Goal: Task Accomplishment & Management: Complete application form

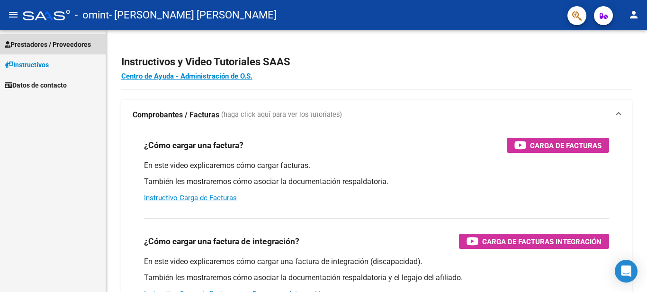
click at [51, 45] on span "Prestadores / Proveedores" at bounding box center [48, 44] width 86 height 10
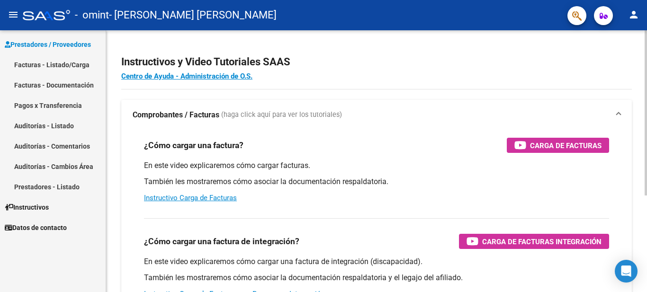
scroll to position [154, 0]
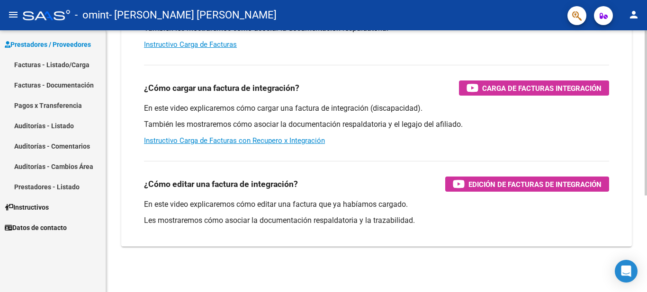
click at [647, 267] on div at bounding box center [646, 161] width 2 height 262
click at [647, 267] on div at bounding box center [646, 209] width 2 height 165
click at [76, 63] on link "Facturas - Listado/Carga" at bounding box center [53, 64] width 106 height 20
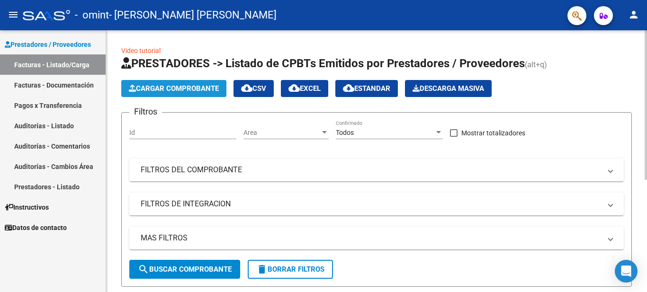
click at [187, 91] on span "Cargar Comprobante" at bounding box center [174, 88] width 90 height 9
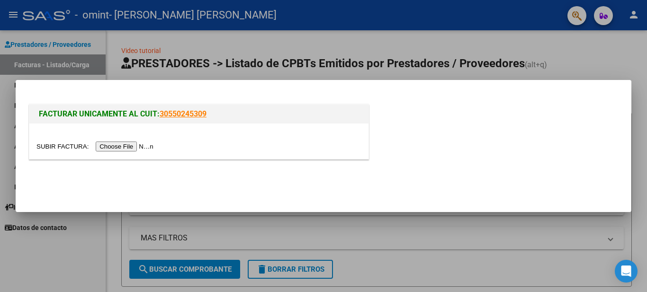
click at [137, 145] on input "file" at bounding box center [96, 147] width 120 height 10
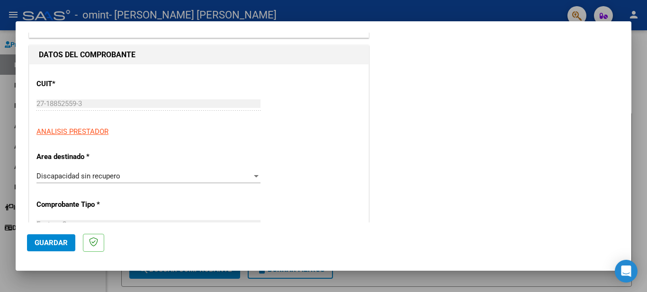
scroll to position [95, 0]
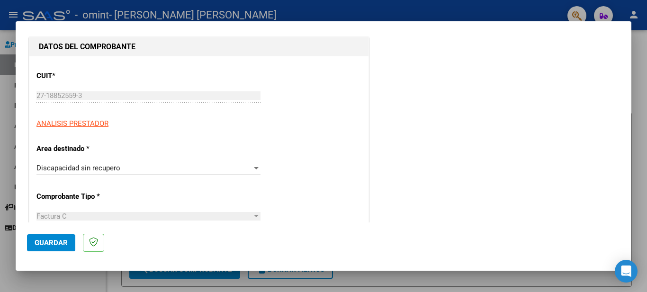
click at [254, 169] on div at bounding box center [256, 168] width 5 height 2
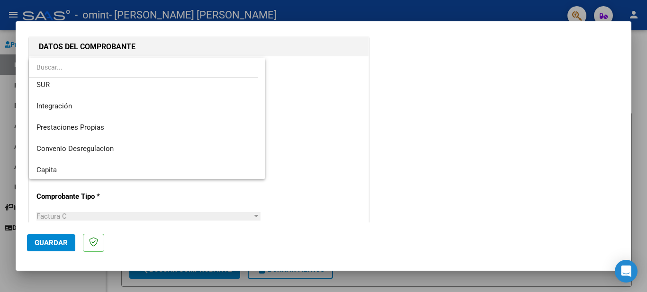
scroll to position [57, 0]
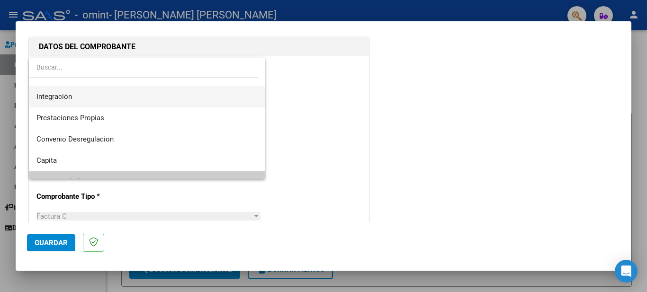
click at [109, 96] on span "Integración" at bounding box center [146, 96] width 221 height 21
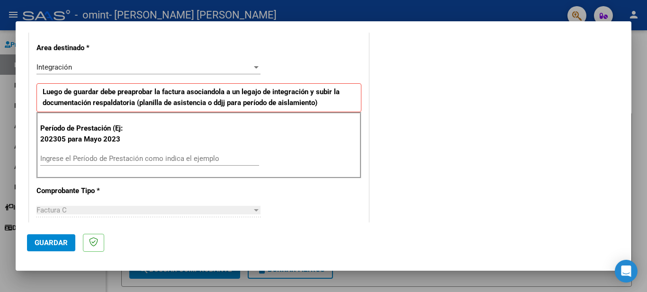
scroll to position [215, 0]
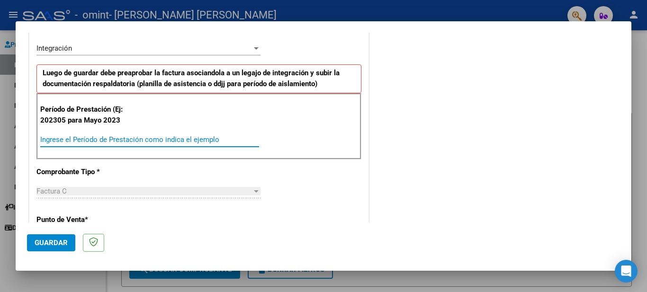
click at [60, 142] on input "Ingrese el Período de Prestación como indica el ejemplo" at bounding box center [149, 140] width 219 height 9
type input "202507"
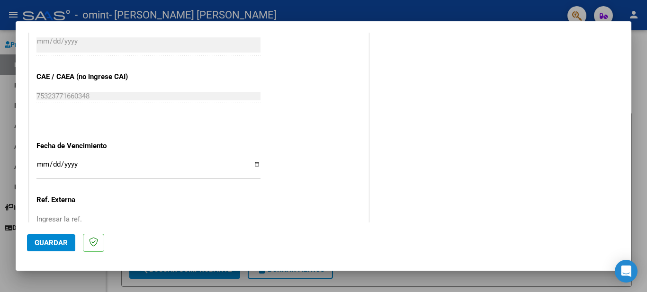
scroll to position [575, 0]
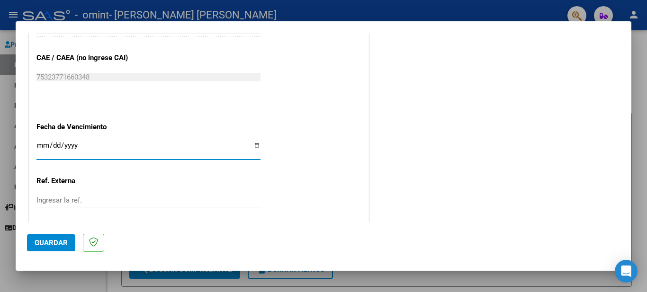
drag, startPoint x: 253, startPoint y: 144, endPoint x: 256, endPoint y: 256, distance: 111.9
click at [253, 144] on input "Ingresar la fecha" at bounding box center [148, 149] width 224 height 15
type input "[DATE]"
click at [78, 233] on mat-dialog-actions "Guardar" at bounding box center [323, 241] width 593 height 37
click at [96, 247] on p at bounding box center [93, 243] width 21 height 18
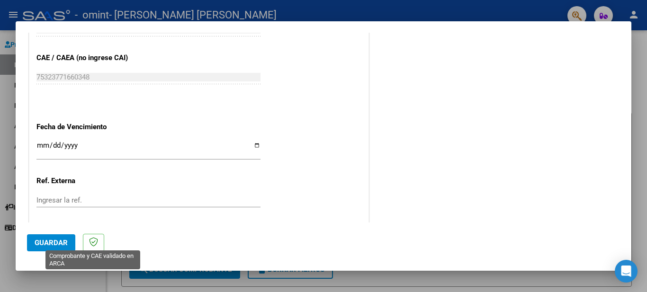
click at [93, 238] on icon at bounding box center [93, 241] width 9 height 9
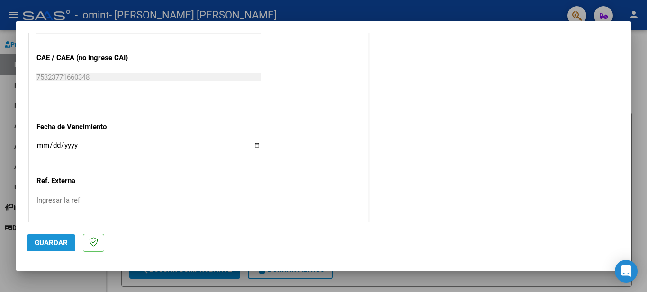
click at [59, 240] on span "Guardar" at bounding box center [51, 243] width 33 height 9
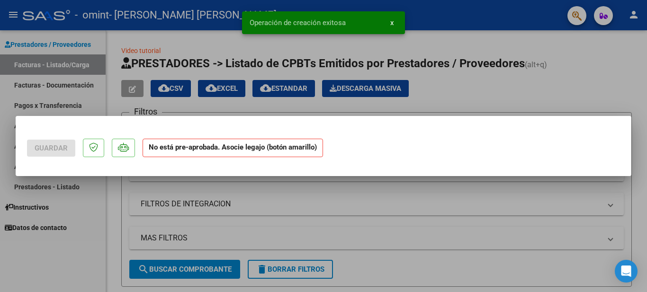
scroll to position [0, 0]
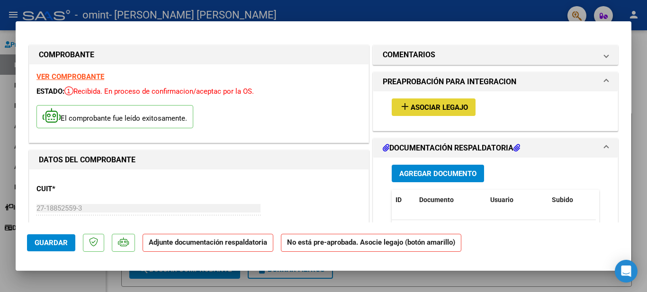
click at [425, 106] on span "Asociar Legajo" at bounding box center [439, 107] width 57 height 9
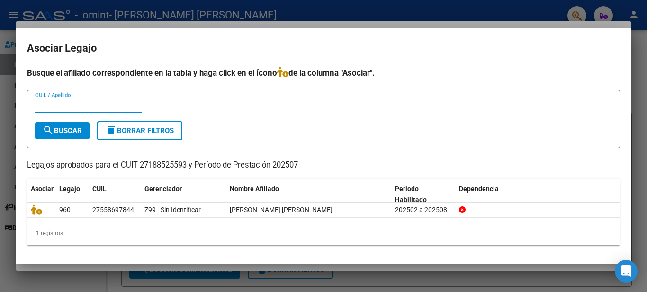
click at [425, 106] on div "CUIL / Apellido" at bounding box center [323, 109] width 577 height 23
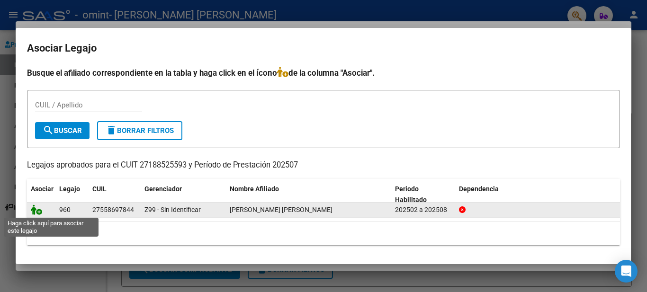
click at [37, 211] on icon at bounding box center [36, 210] width 11 height 10
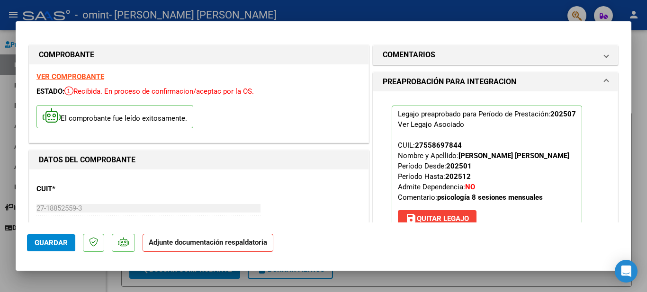
click at [188, 162] on h1 "DATOS DEL COMPROBANTE" at bounding box center [199, 159] width 320 height 11
drag, startPoint x: 599, startPoint y: 217, endPoint x: 611, endPoint y: 215, distance: 11.9
click at [599, 217] on div "Legajo preaprobado para Período de Prestación: 202507 Ver Legajo Asociado CUIL:…" at bounding box center [495, 172] width 244 height 162
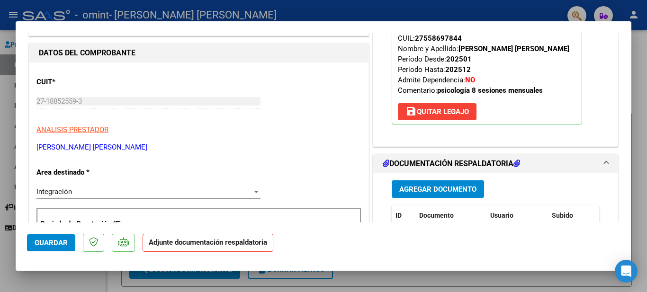
scroll to position [114, 0]
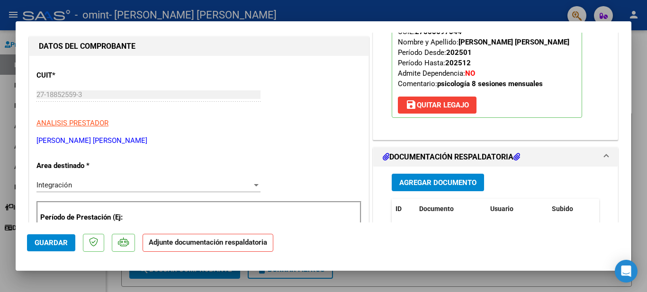
click at [419, 181] on span "Agregar Documento" at bounding box center [437, 183] width 77 height 9
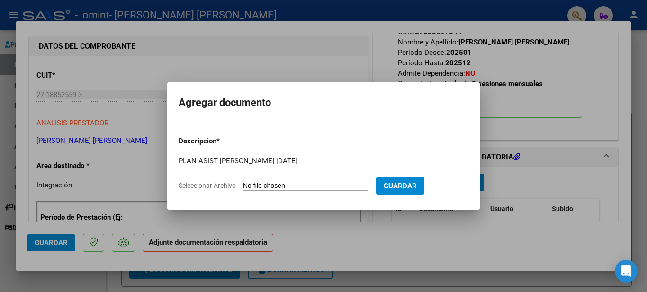
type input "PLAN ASIST [PERSON_NAME] [DATE]"
click at [296, 186] on input "Seleccionar Archivo" at bounding box center [306, 186] width 126 height 9
type input "C:\fakepath\PLAN ASIST [DATE] [PERSON_NAME].pdf"
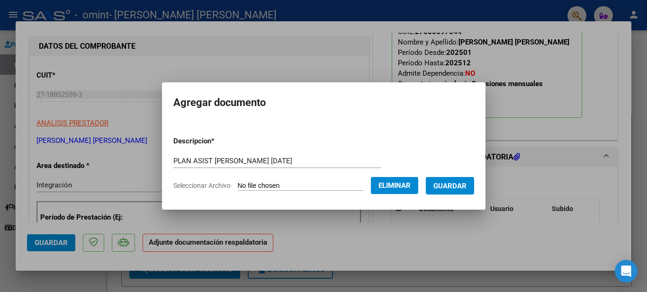
drag, startPoint x: 345, startPoint y: 146, endPoint x: 398, endPoint y: 167, distance: 57.2
click at [398, 167] on form "Descripcion * PLAN ASIST [PERSON_NAME] [DATE] Escriba aquí una descripcion Sele…" at bounding box center [323, 163] width 301 height 69
click at [457, 189] on span "Guardar" at bounding box center [450, 186] width 33 height 9
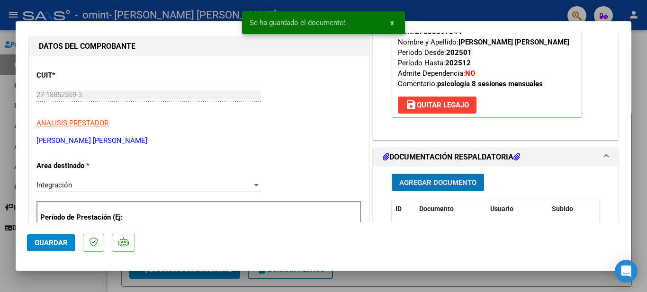
click at [452, 179] on span "Agregar Documento" at bounding box center [437, 183] width 77 height 9
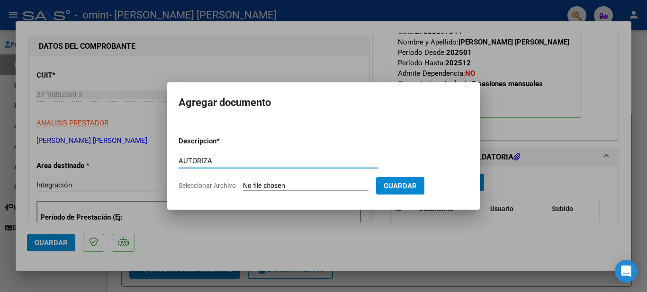
type input "AUTORIZA"
drag, startPoint x: 480, startPoint y: 197, endPoint x: 397, endPoint y: 222, distance: 87.5
click at [397, 222] on div at bounding box center [323, 146] width 647 height 292
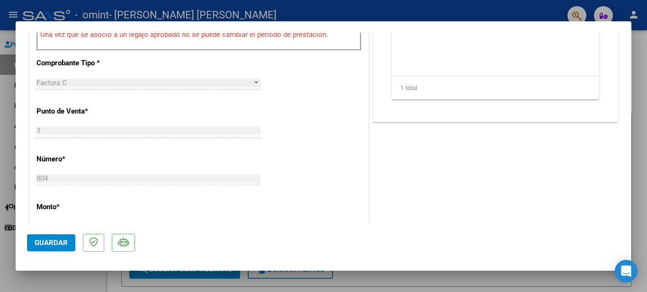
scroll to position [374, 0]
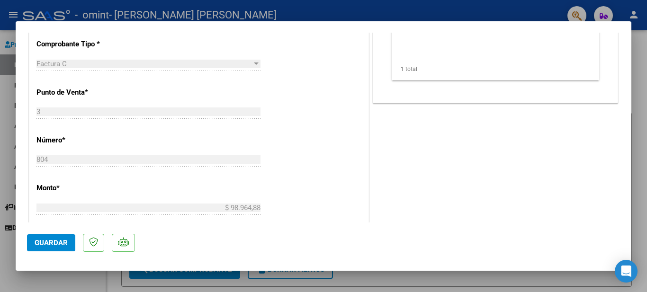
drag, startPoint x: 196, startPoint y: 236, endPoint x: 108, endPoint y: 271, distance: 94.7
click at [195, 236] on mat-dialog-actions "Guardar" at bounding box center [323, 241] width 593 height 37
click at [57, 240] on span "Guardar" at bounding box center [51, 243] width 33 height 9
click at [396, 25] on mat-dialog-container "COMPROBANTE VER COMPROBANTE ESTADO: Recibida. En proceso de confirmacion/acepta…" at bounding box center [324, 146] width 616 height 250
drag, startPoint x: 427, startPoint y: 117, endPoint x: 472, endPoint y: 285, distance: 174.1
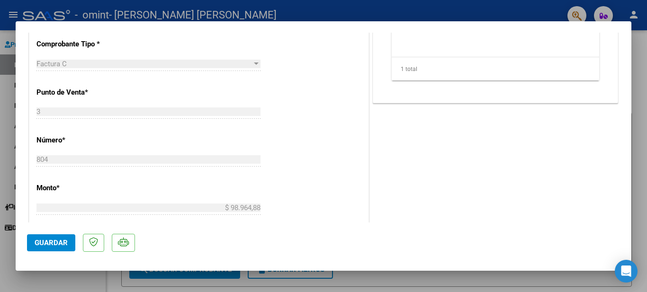
click at [472, 285] on div "COMPROBANTE VER COMPROBANTE ESTADO: Recibida. En proceso de confirmacion/acepta…" at bounding box center [323, 146] width 647 height 292
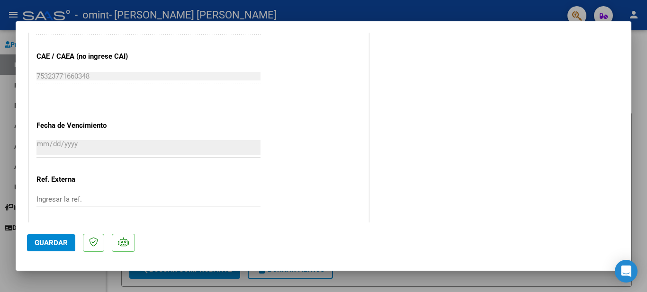
scroll to position [658, 0]
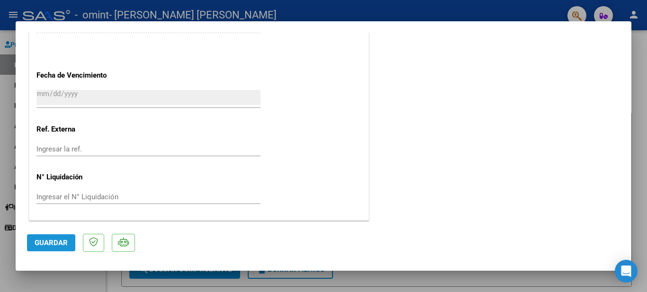
click at [66, 248] on button "Guardar" at bounding box center [51, 243] width 48 height 17
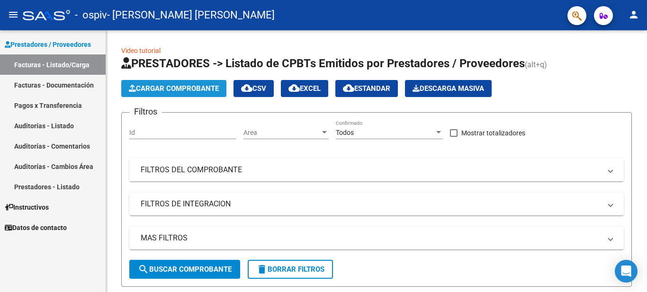
click at [188, 90] on span "Cargar Comprobante" at bounding box center [174, 88] width 90 height 9
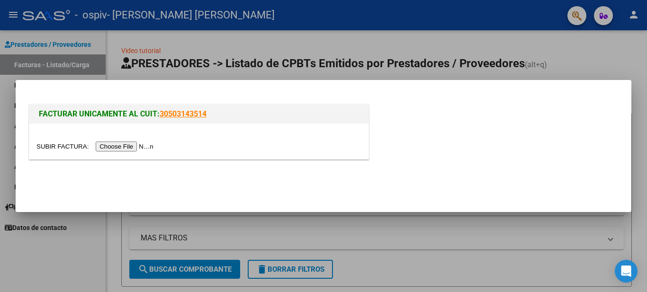
click at [134, 147] on input "file" at bounding box center [96, 147] width 120 height 10
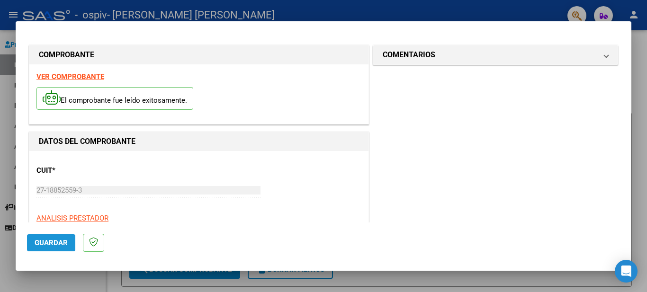
click at [54, 239] on span "Guardar" at bounding box center [51, 243] width 33 height 9
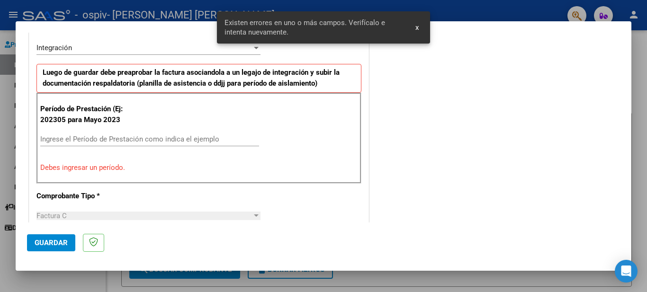
scroll to position [217, 0]
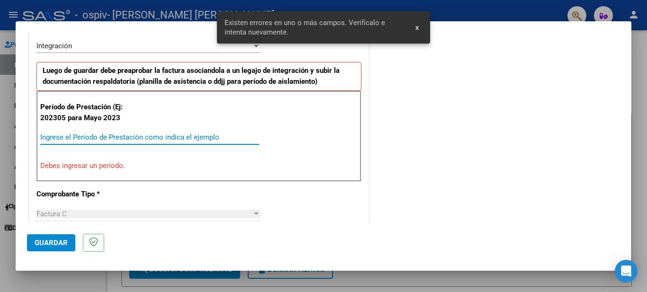
click at [76, 137] on input "Ingrese el Período de Prestación como indica el ejemplo" at bounding box center [149, 137] width 219 height 9
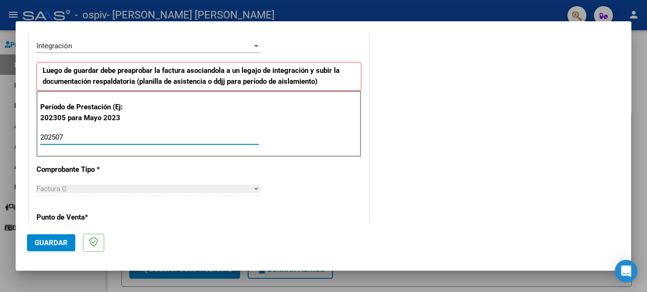
type input "202507"
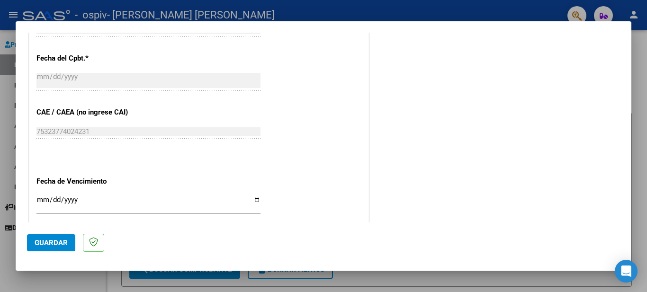
scroll to position [609, 0]
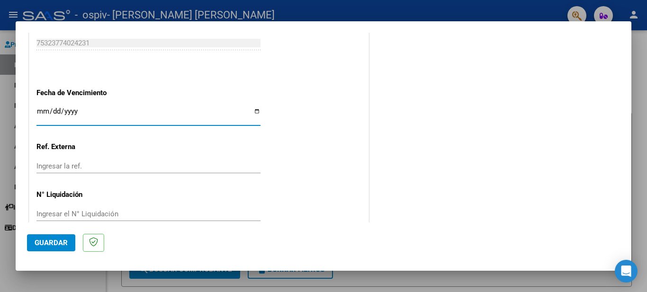
click at [255, 109] on input "Ingresar la fecha" at bounding box center [148, 115] width 224 height 15
type input "[DATE]"
click at [60, 241] on span "Guardar" at bounding box center [51, 243] width 33 height 9
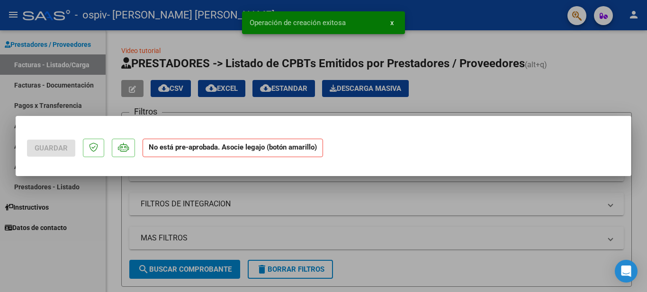
scroll to position [0, 0]
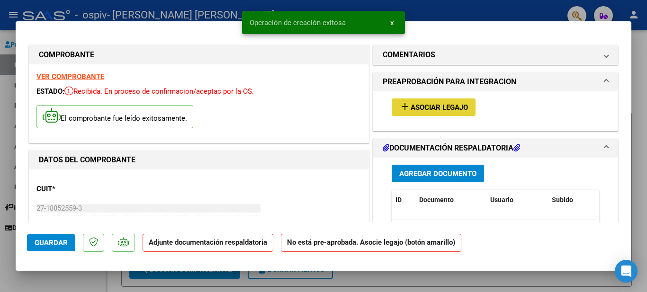
click at [443, 102] on button "add Asociar Legajo" at bounding box center [434, 108] width 84 height 18
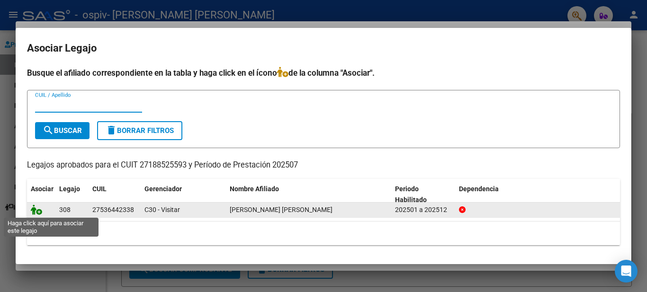
click at [39, 205] on icon at bounding box center [36, 210] width 11 height 10
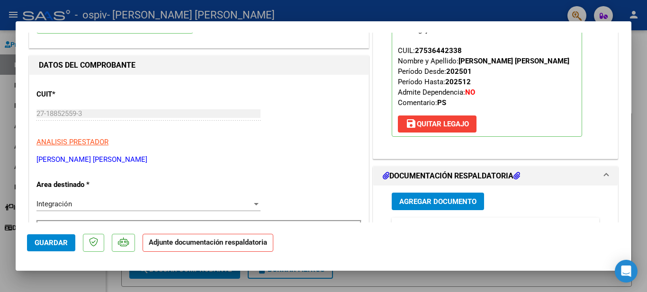
scroll to position [133, 0]
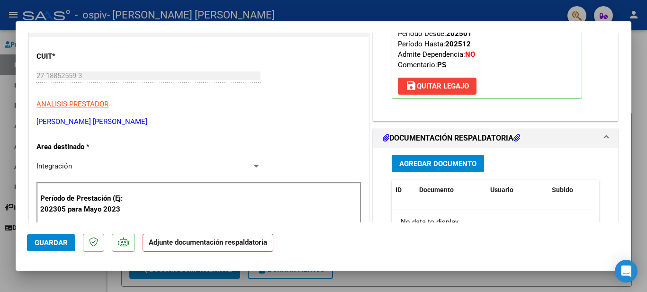
click at [434, 160] on span "Agregar Documento" at bounding box center [437, 164] width 77 height 9
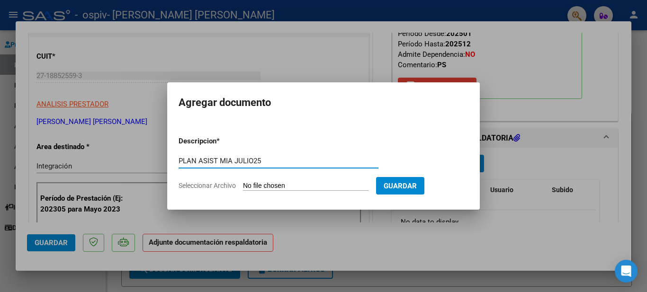
type input "PLAN ASIST MIA JULIO25"
click at [279, 185] on input "Seleccionar Archivo" at bounding box center [306, 186] width 126 height 9
type input "C:\fakepath\PLAN ASIST MIA OCAÑA JULIO25 .pdf"
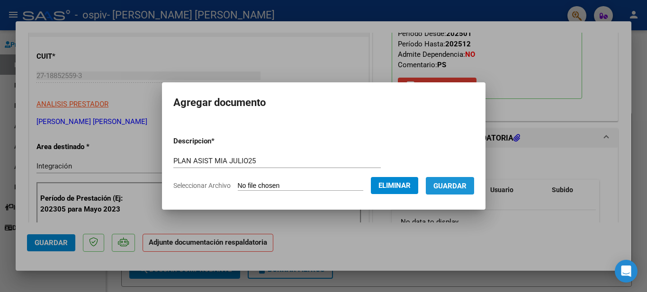
click at [449, 188] on span "Guardar" at bounding box center [450, 186] width 33 height 9
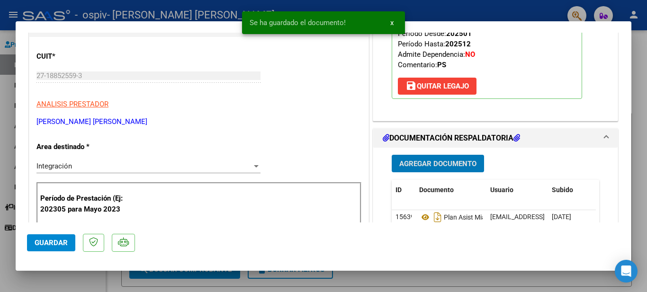
click at [440, 161] on span "Agregar Documento" at bounding box center [437, 164] width 77 height 9
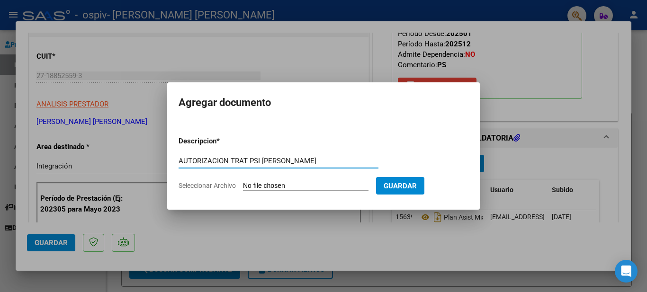
type input "AUTORIZACION TRAT PSI OCAÑA MIA"
click at [294, 185] on input "Seleccionar Archivo" at bounding box center [306, 186] width 126 height 9
type input "C:\fakepath\OCAÑA ROMANO MIA PS 2025.pdf"
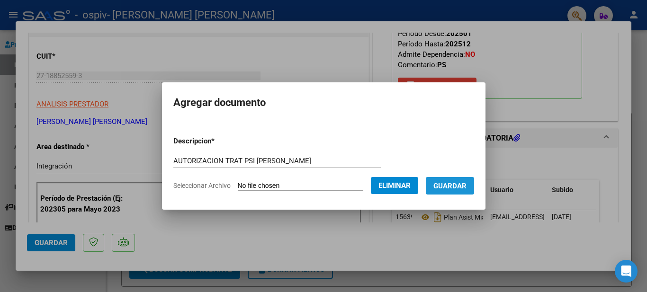
click at [456, 189] on span "Guardar" at bounding box center [450, 186] width 33 height 9
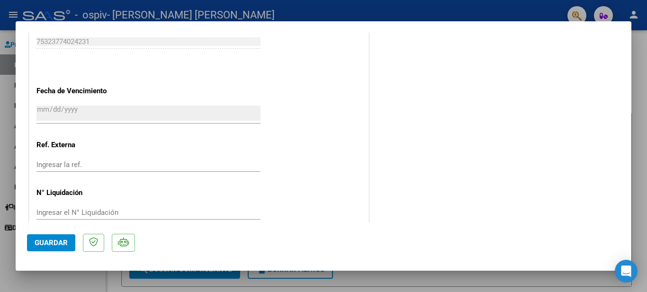
scroll to position [658, 0]
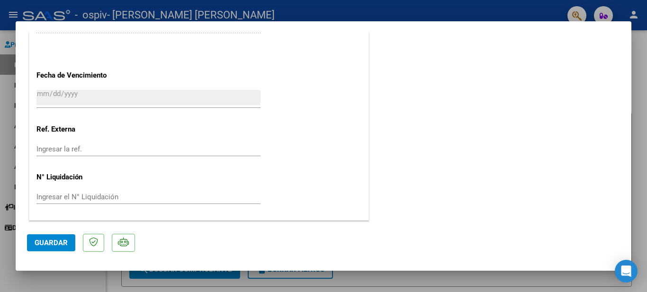
click at [39, 241] on span "Guardar" at bounding box center [51, 243] width 33 height 9
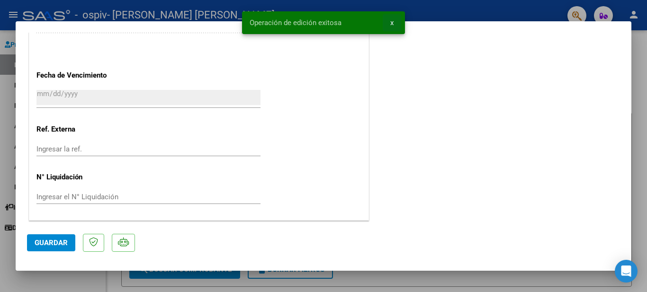
click at [389, 23] on button "x" at bounding box center [392, 22] width 18 height 17
